Goal: Transaction & Acquisition: Purchase product/service

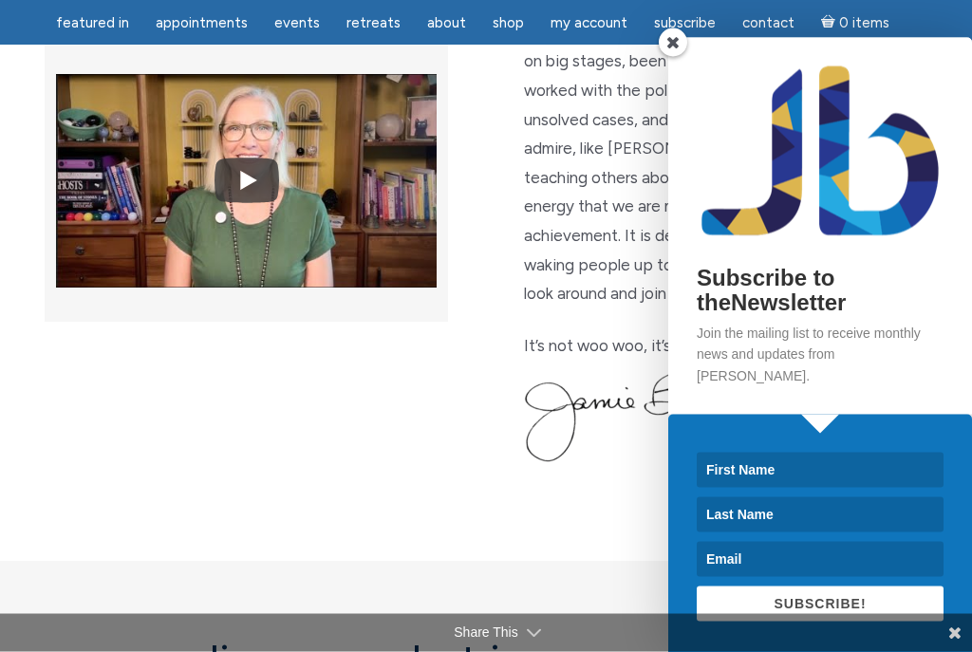
scroll to position [744, 0]
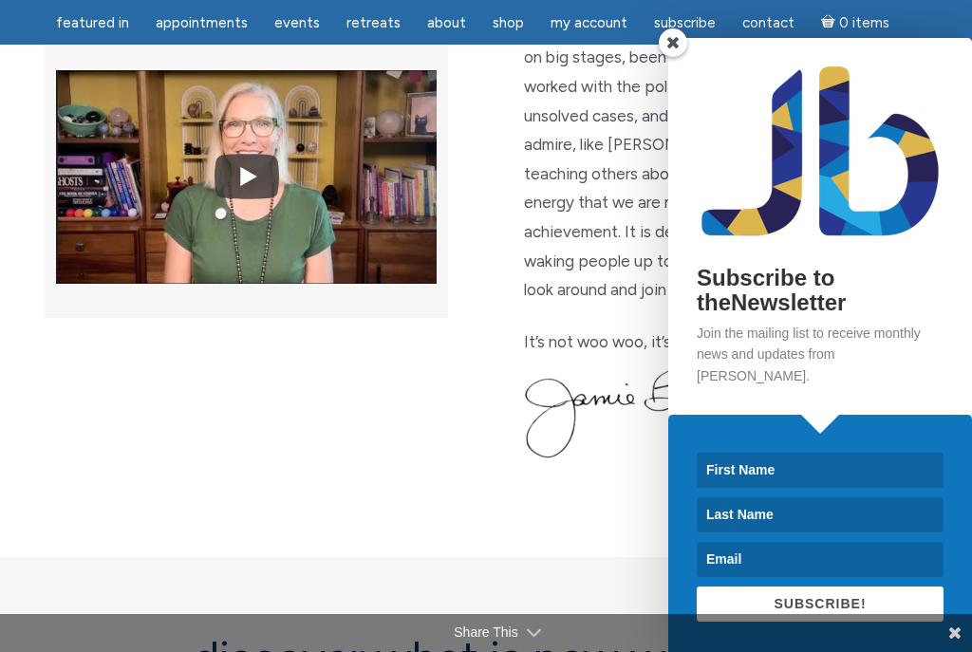
click at [685, 78] on p "Did you know that I have been offering metaphysical & spiritual sessions, class…" at bounding box center [725, 130] width 403 height 348
click at [681, 76] on p "Did you know that I have been offering metaphysical & spiritual sessions, class…" at bounding box center [725, 130] width 403 height 348
click at [682, 57] on span at bounding box center [673, 42] width 28 height 28
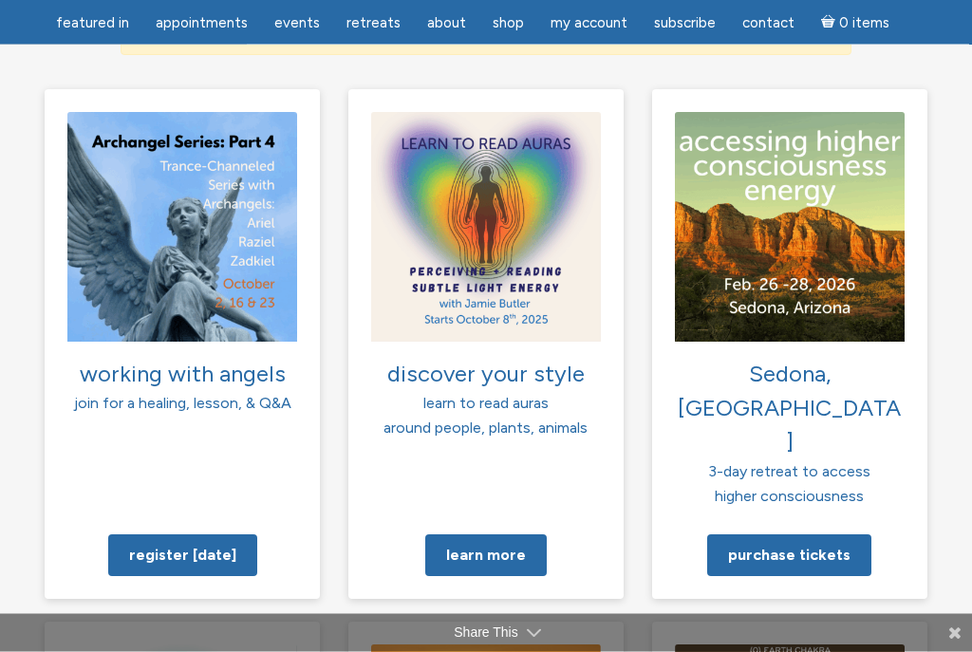
scroll to position [1489, 0]
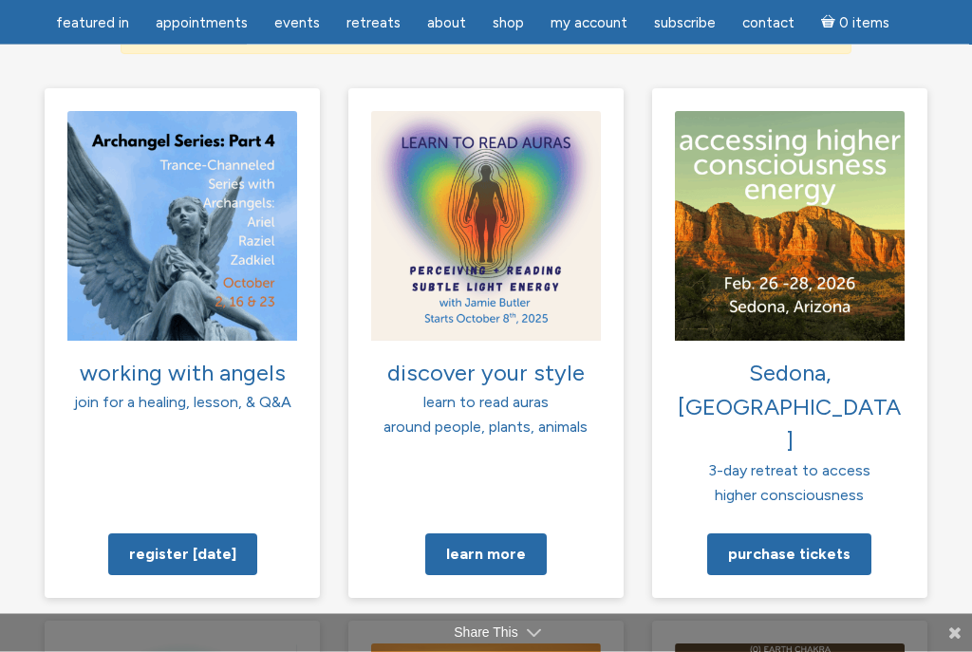
click at [875, 505] on div "working with angels join for a healing, lesson, & Q&A Register today" at bounding box center [485, 599] width 911 height 1020
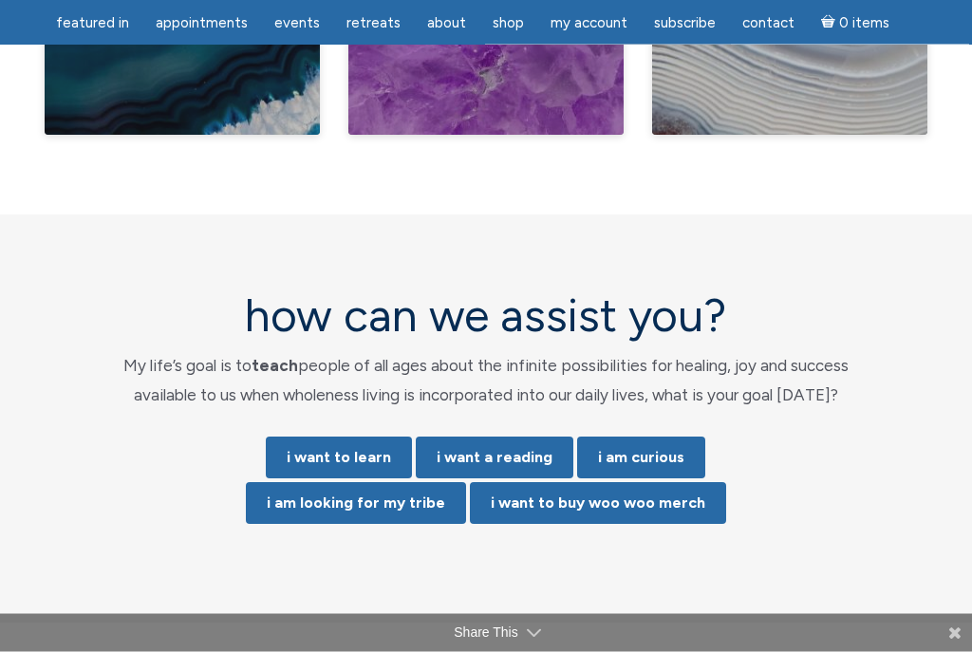
scroll to position [3772, 0]
click at [510, 437] on link "i want a reading" at bounding box center [495, 458] width 158 height 42
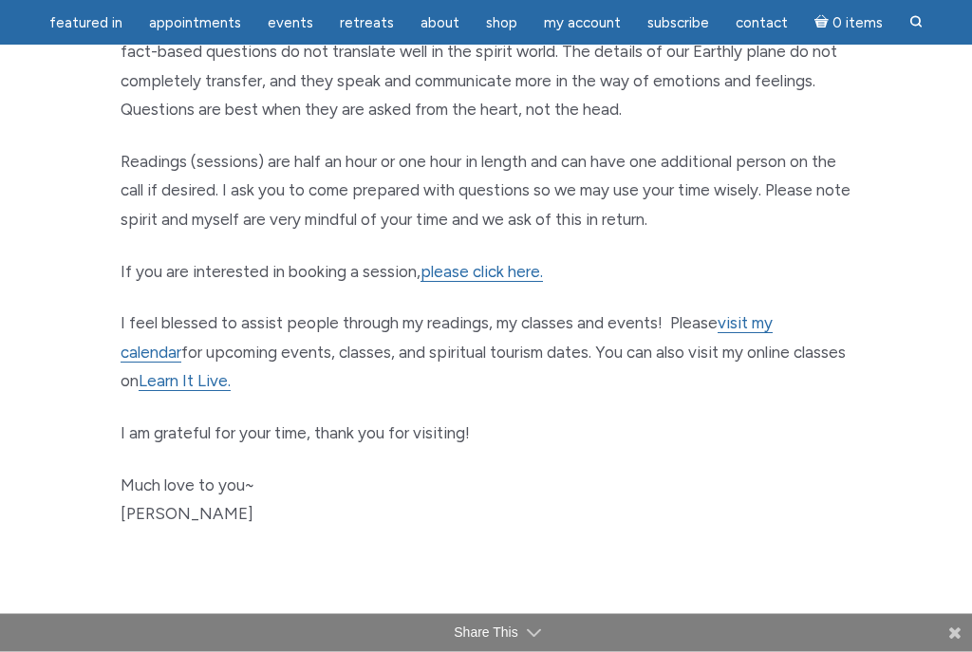
scroll to position [1054, 0]
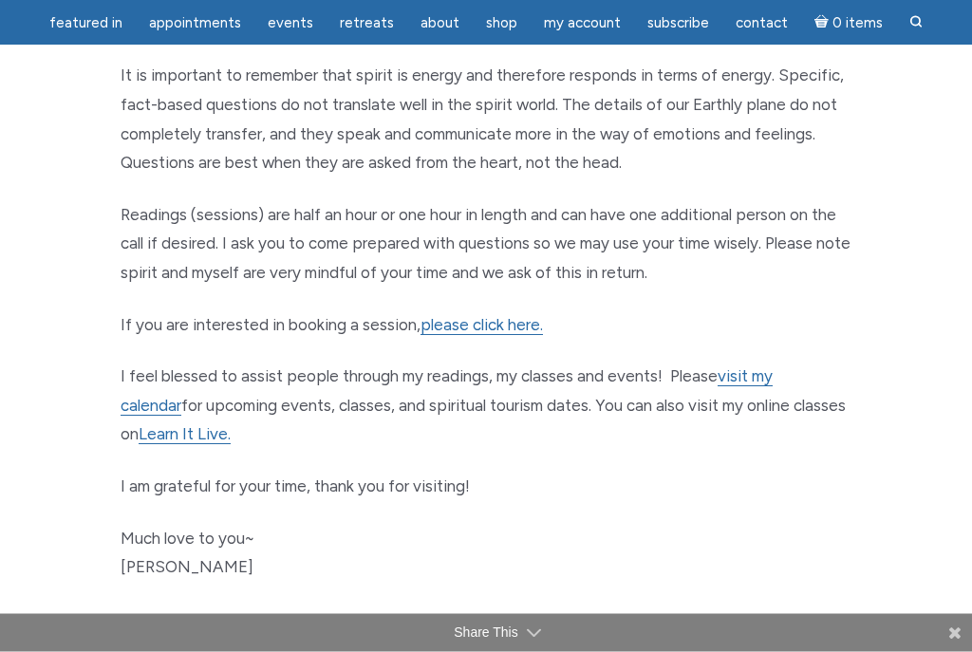
click at [518, 316] on link "please click here." at bounding box center [481, 326] width 122 height 20
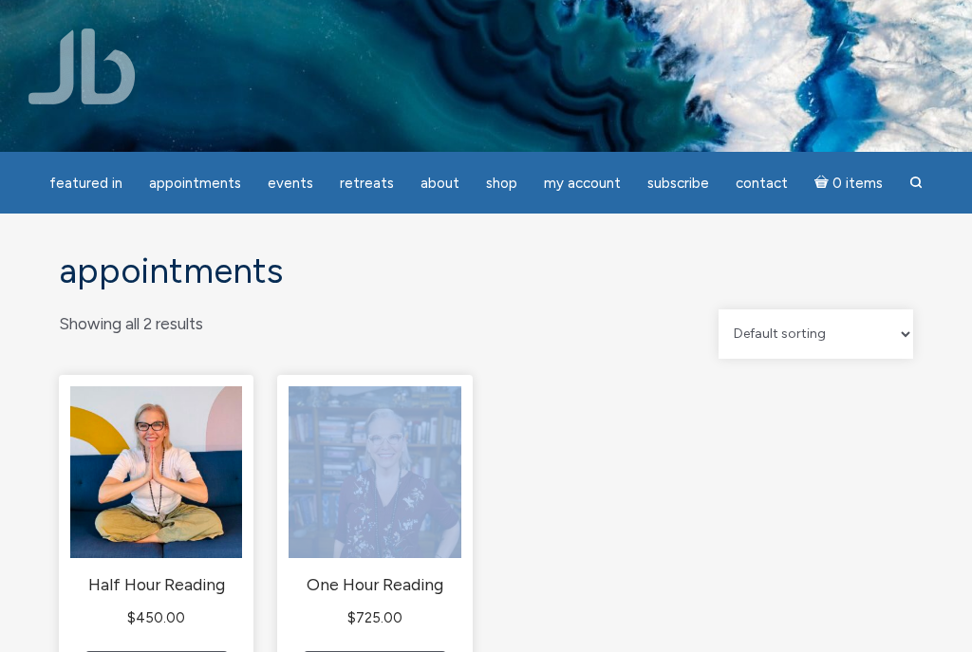
click at [597, 536] on ul "Half Hour Reading $ 450.00 Select options One Hour Reading $ 725.00 Select opti…" at bounding box center [486, 563] width 854 height 377
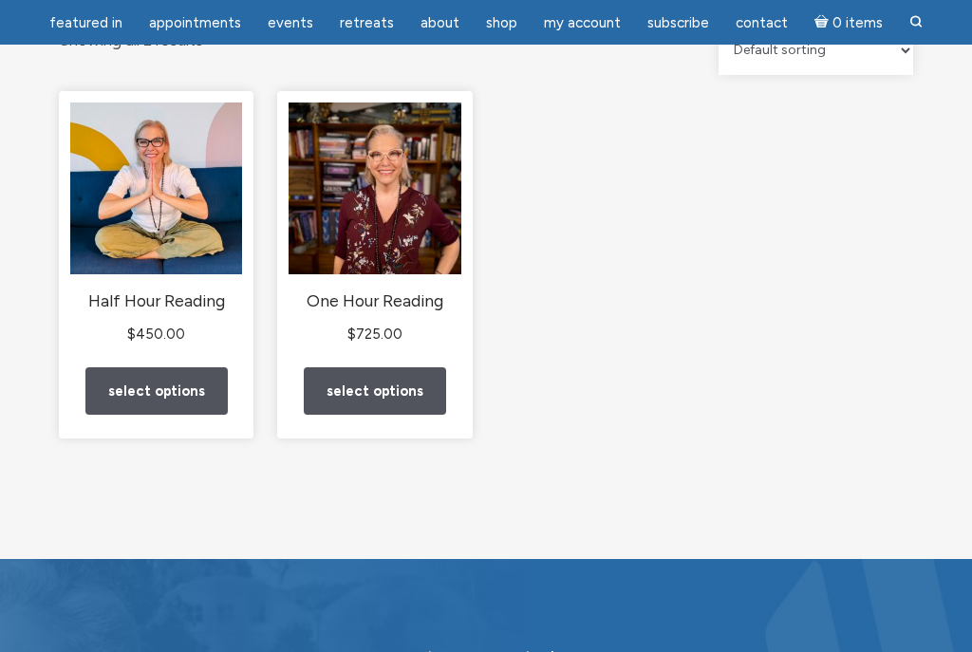
scroll to position [225, 0]
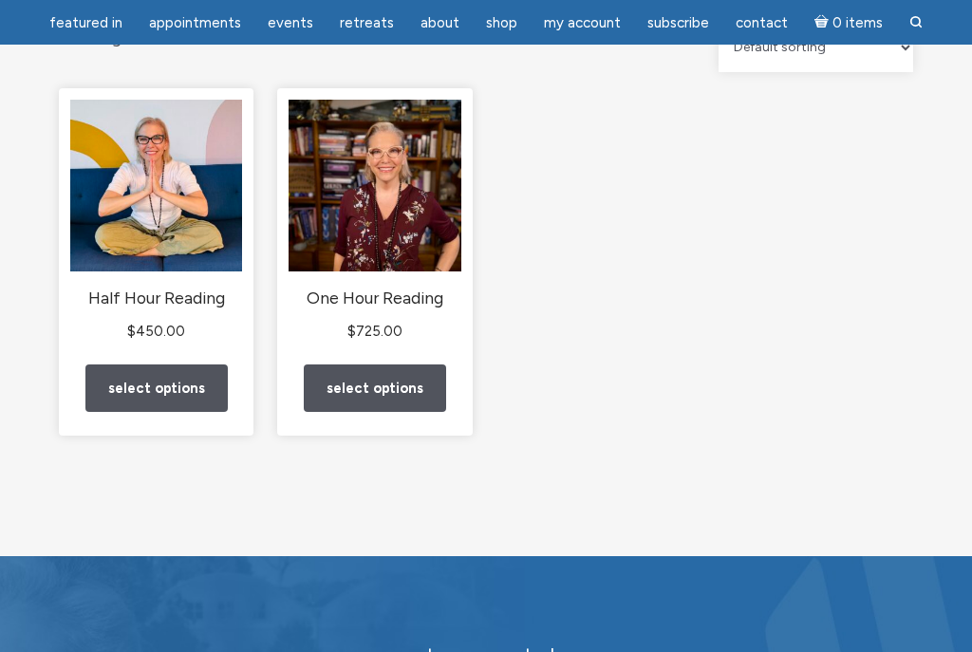
click at [397, 410] on link "Select options" at bounding box center [375, 388] width 142 height 48
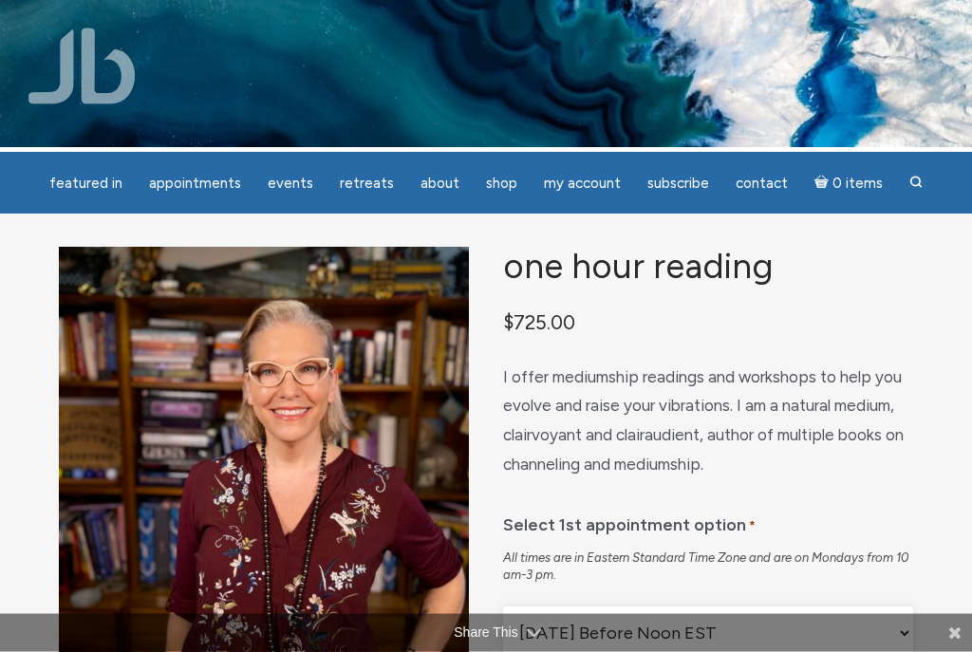
scroll to position [5, 0]
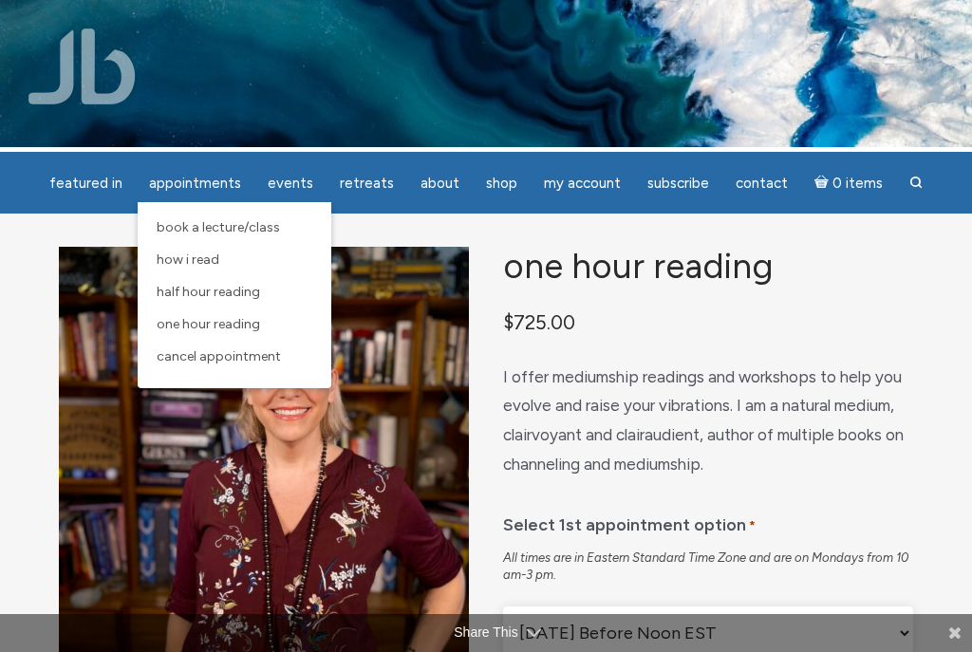
click at [280, 229] on span "Book a Lecture/Class" at bounding box center [218, 227] width 123 height 16
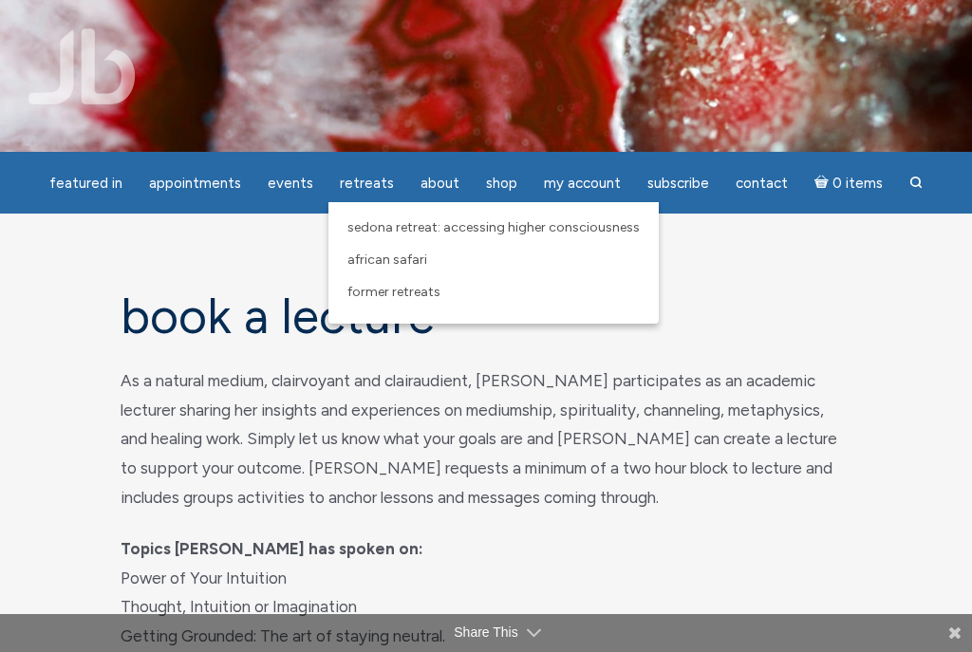
click at [383, 45] on img at bounding box center [486, 76] width 972 height 644
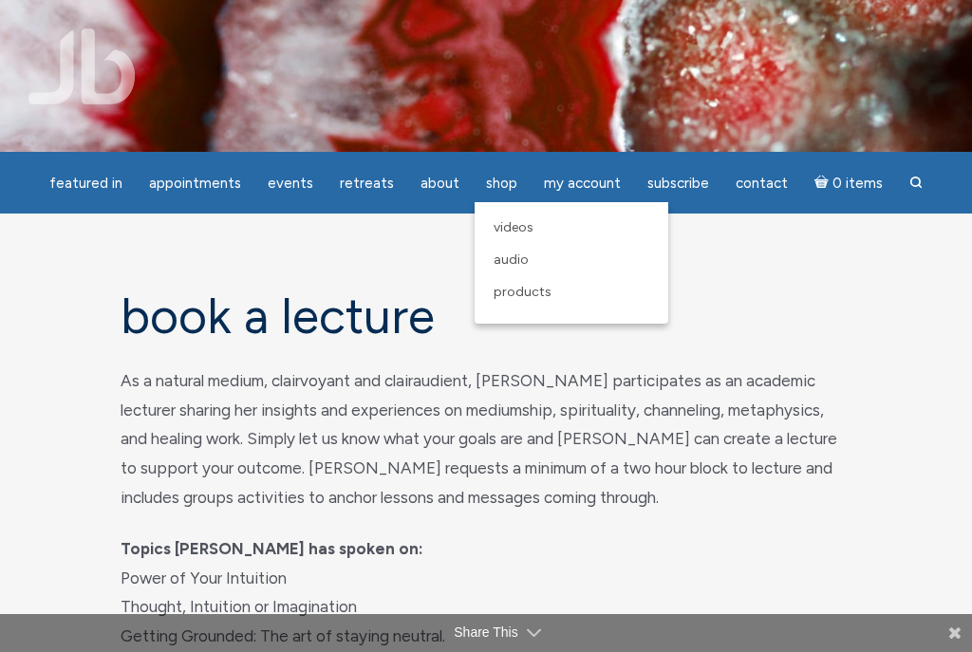
click at [521, 230] on span "Videos" at bounding box center [514, 227] width 40 height 16
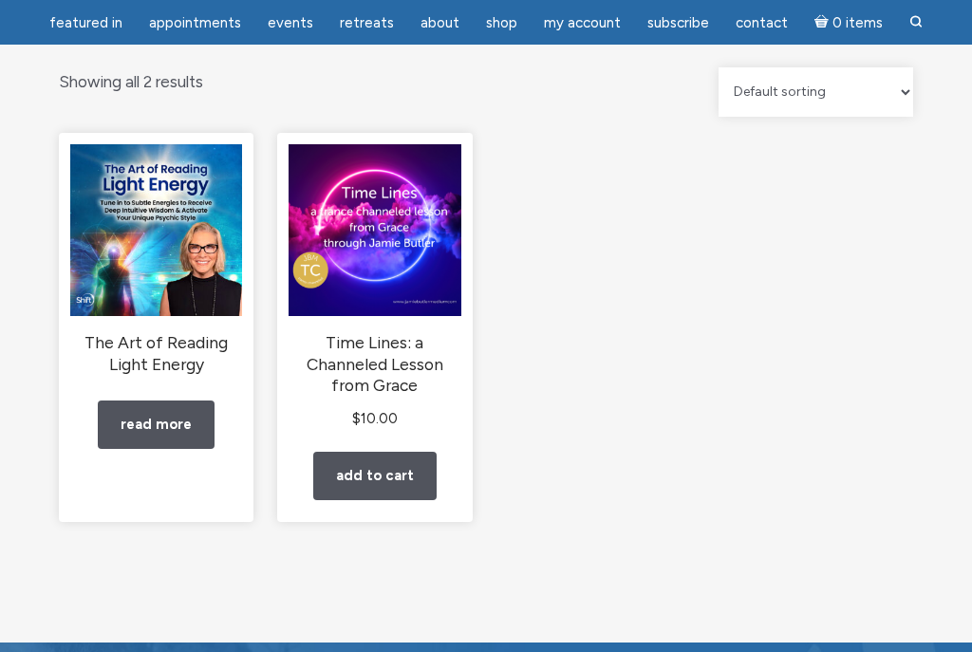
scroll to position [185, 0]
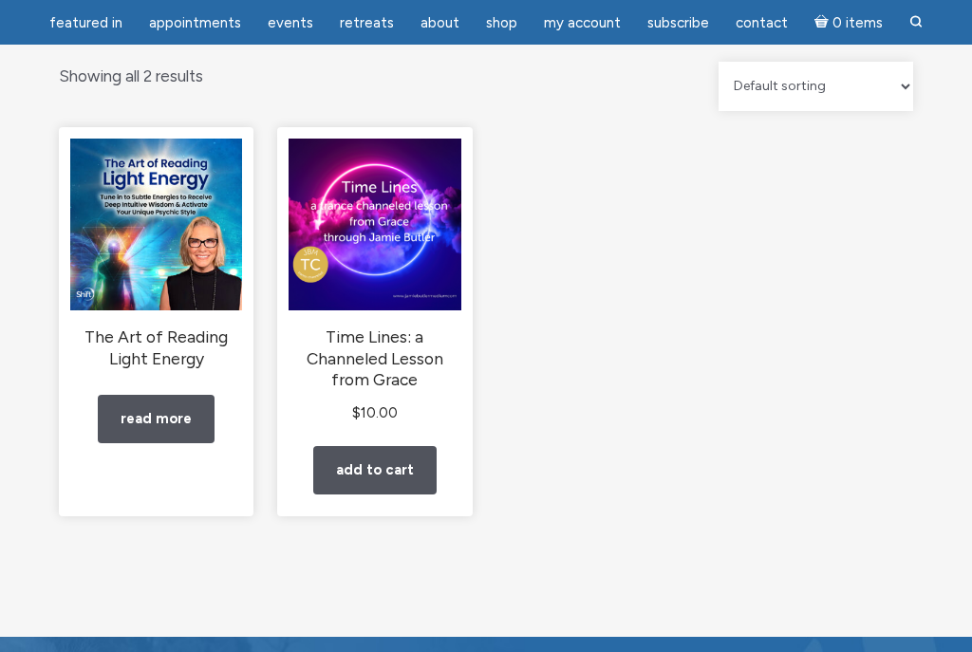
click at [965, 360] on div "Videos Showing all 2 results Default sorting Sort by popularity Sort by latest …" at bounding box center [486, 302] width 972 height 671
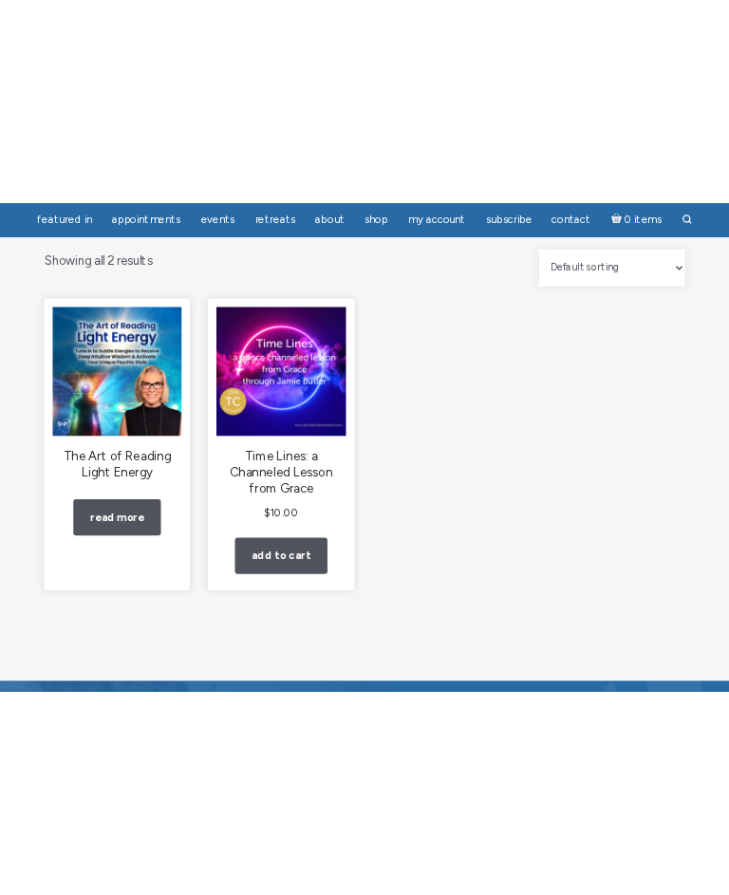
scroll to position [0, 0]
